Goal: Information Seeking & Learning: Learn about a topic

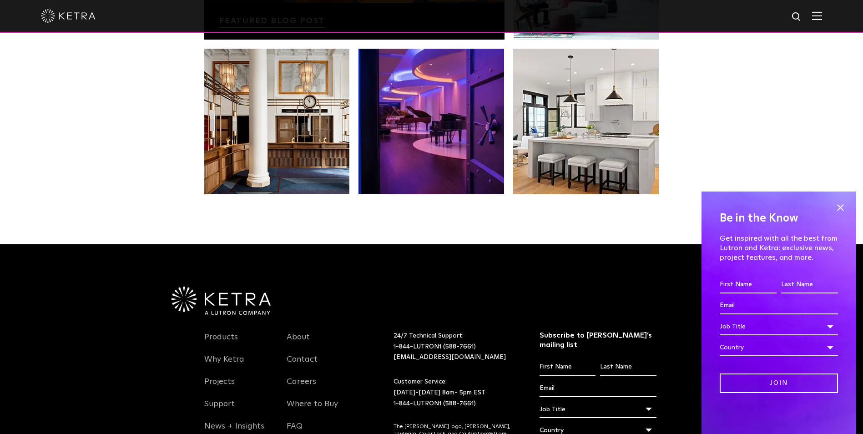
scroll to position [1820, 0]
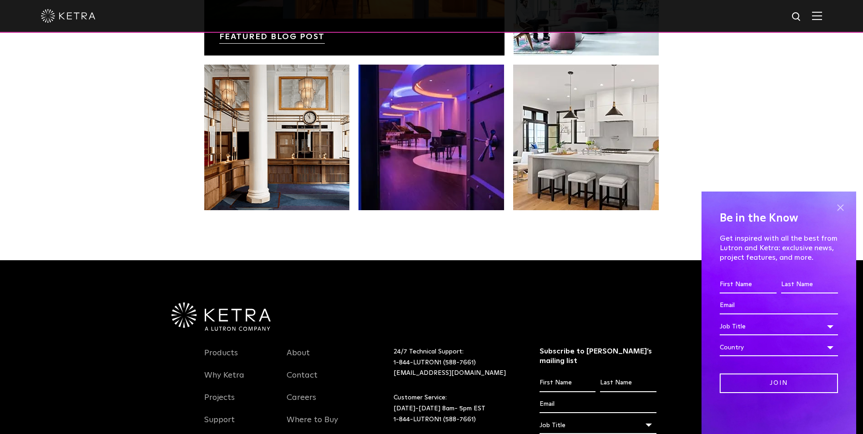
click at [844, 202] on span at bounding box center [840, 208] width 14 height 14
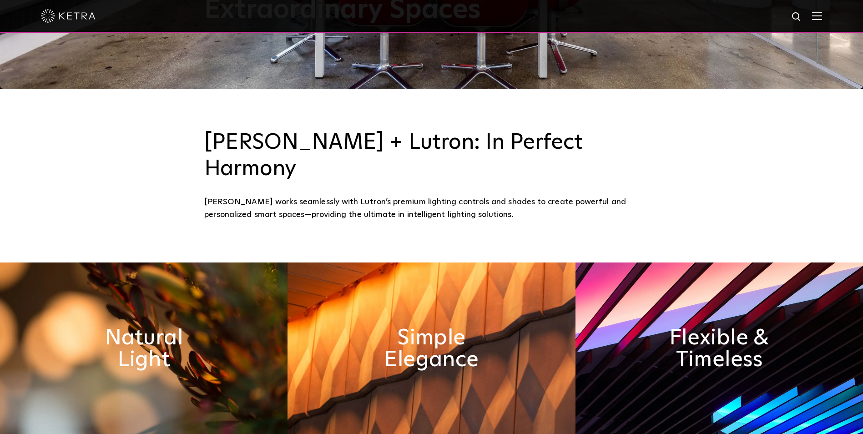
scroll to position [272, 0]
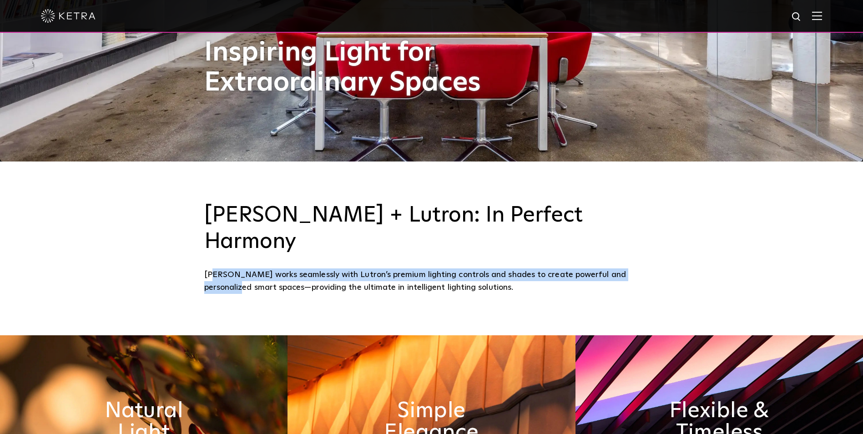
drag, startPoint x: 215, startPoint y: 249, endPoint x: 659, endPoint y: 239, distance: 444.1
click at [659, 239] on div "[PERSON_NAME] + Lutron: In Perfect Harmony [PERSON_NAME] works seamlessly with …" at bounding box center [431, 248] width 455 height 92
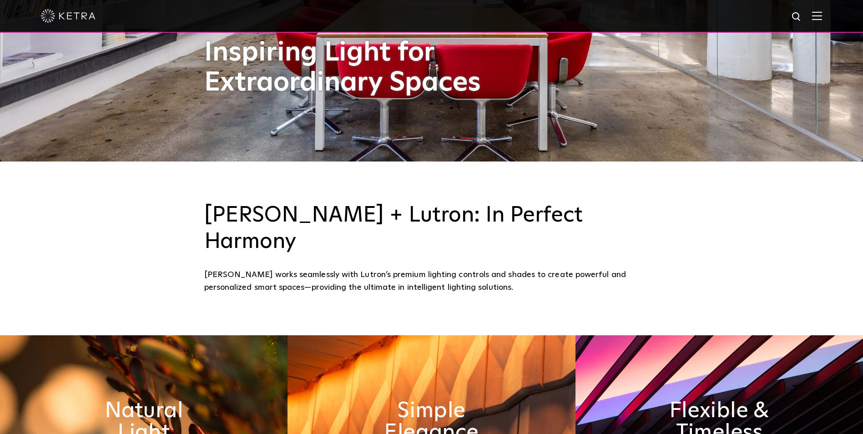
click at [277, 268] on div "[PERSON_NAME] works seamlessly with Lutron’s premium lighting controls and shad…" at bounding box center [431, 281] width 455 height 26
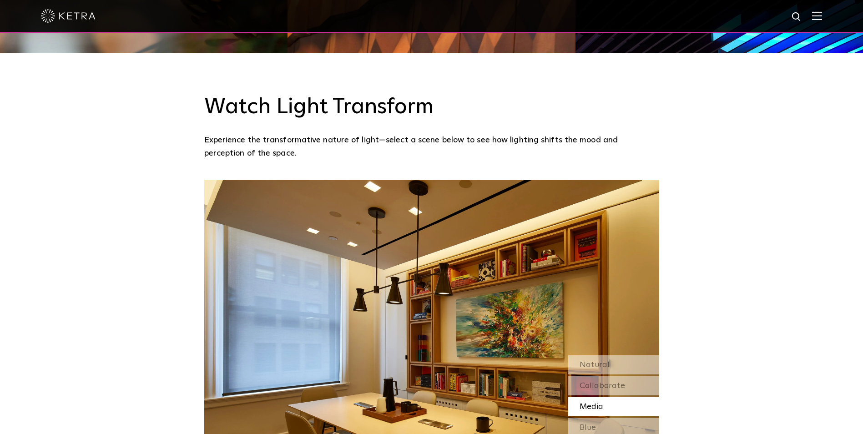
scroll to position [864, 0]
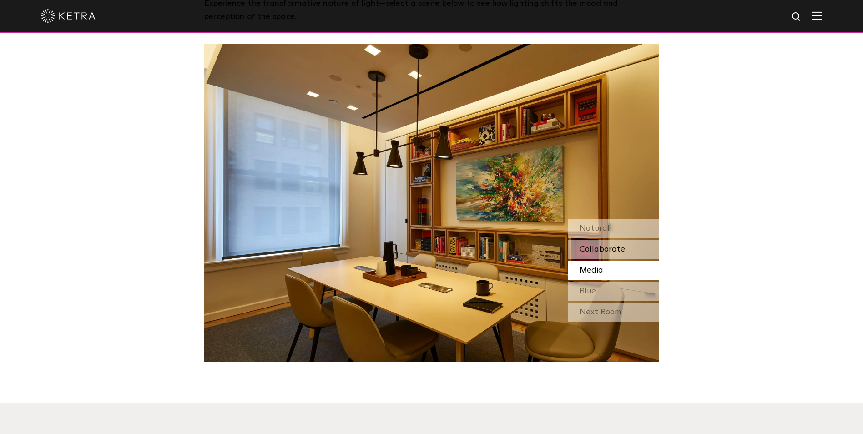
click at [592, 245] on span "Collaborate" at bounding box center [602, 249] width 45 height 8
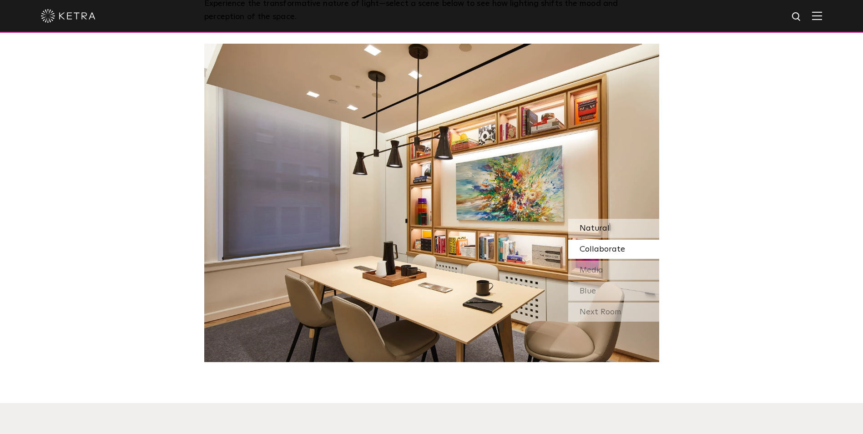
click at [590, 224] on span "Natural" at bounding box center [595, 228] width 30 height 8
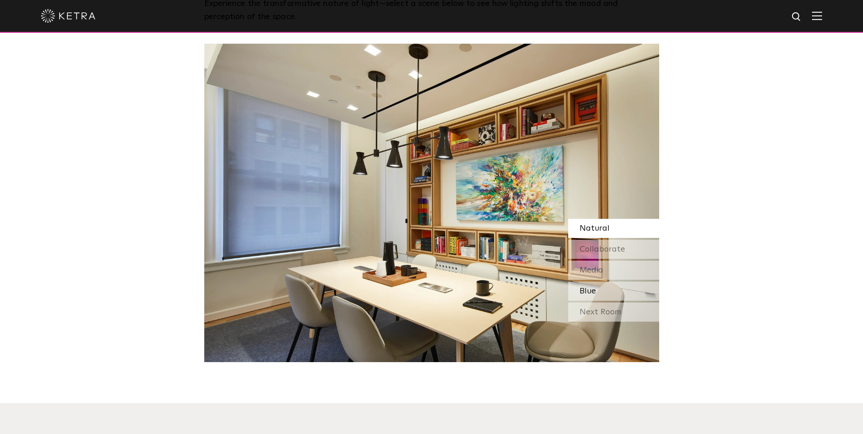
click at [583, 287] on span "Blue" at bounding box center [588, 291] width 16 height 8
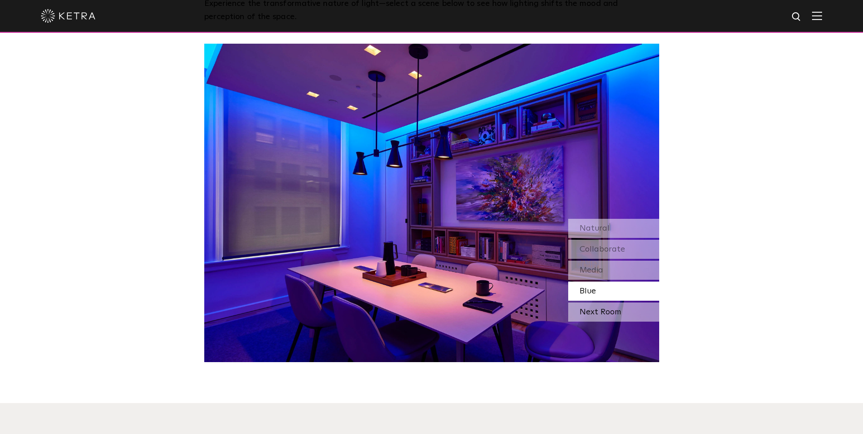
click at [580, 303] on div "Next Room" at bounding box center [613, 312] width 91 height 19
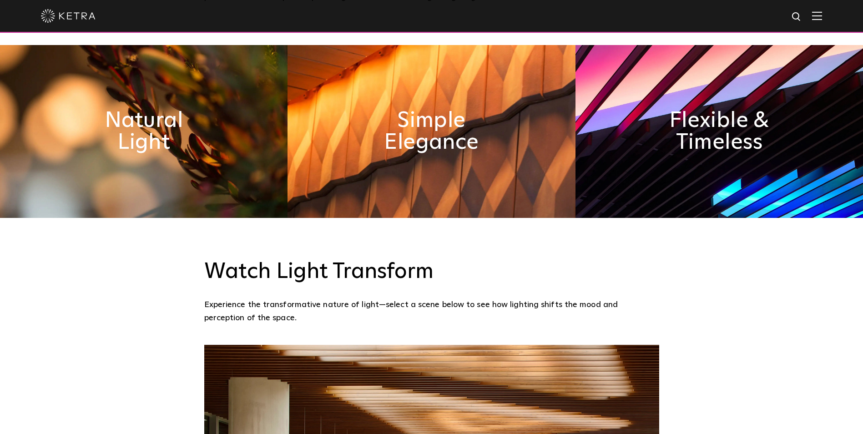
scroll to position [500, 0]
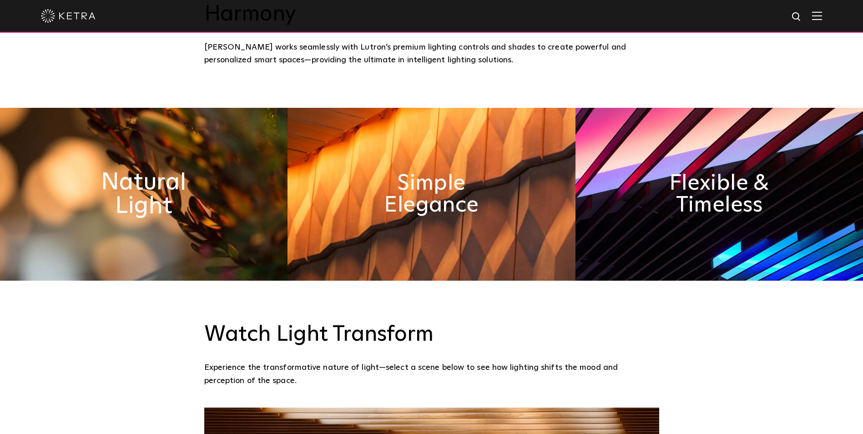
click at [153, 170] on h2 "Natural Light" at bounding box center [144, 194] width 149 height 48
